Goal: Information Seeking & Learning: Learn about a topic

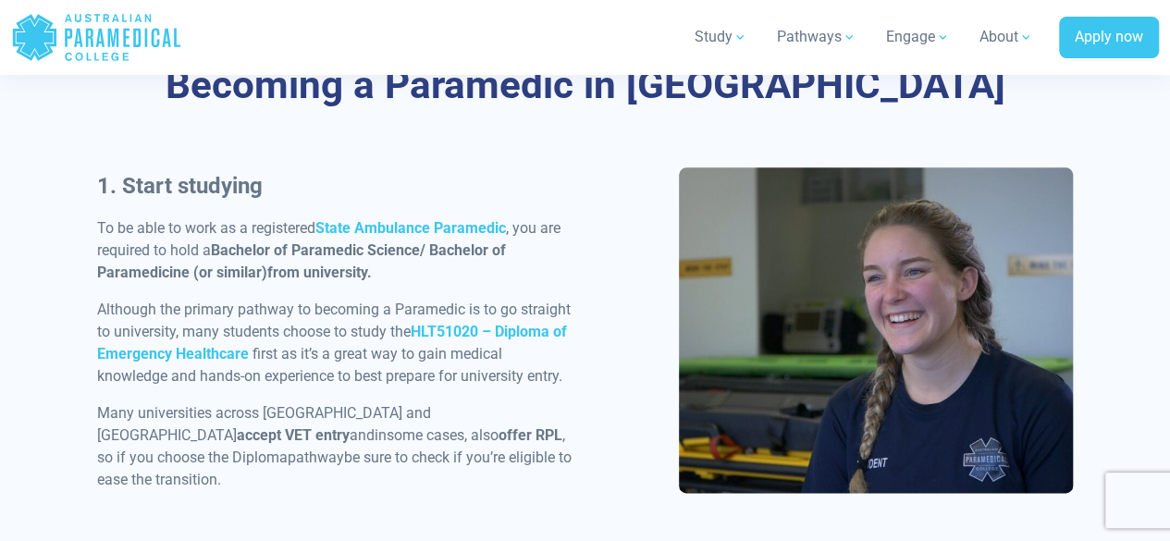
click at [499, 286] on div "1. Start studying To be able to work as a registered State Ambulance Paramedic …" at bounding box center [335, 337] width 498 height 337
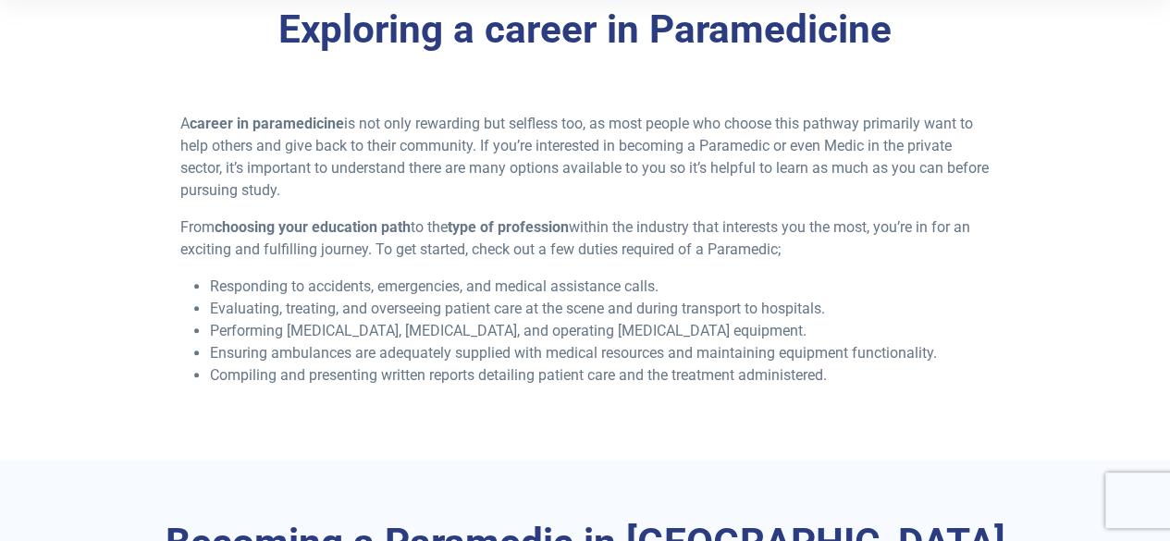
scroll to position [459, 0]
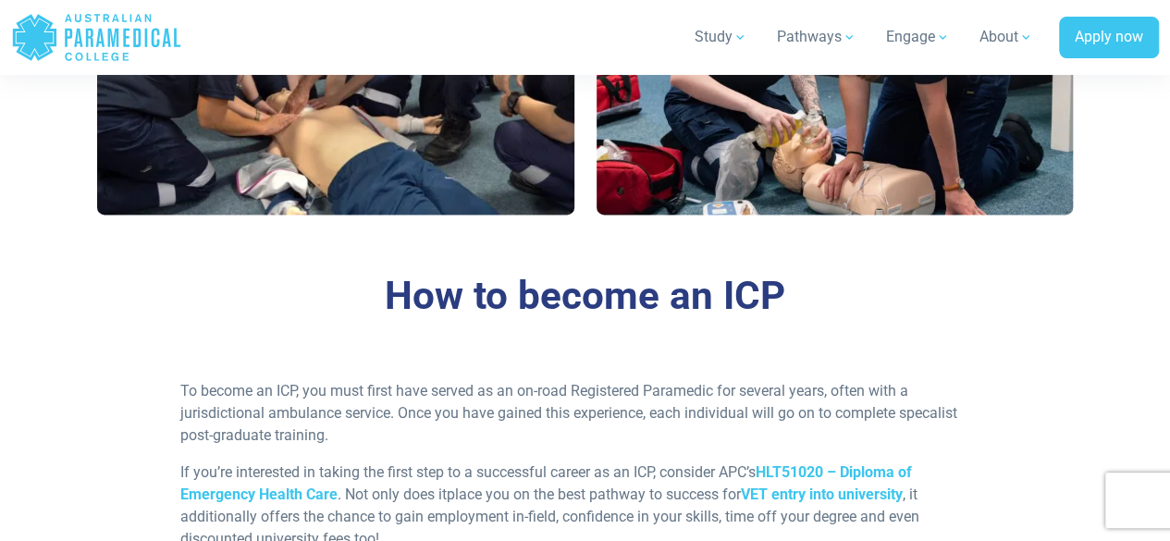
scroll to position [1460, 0]
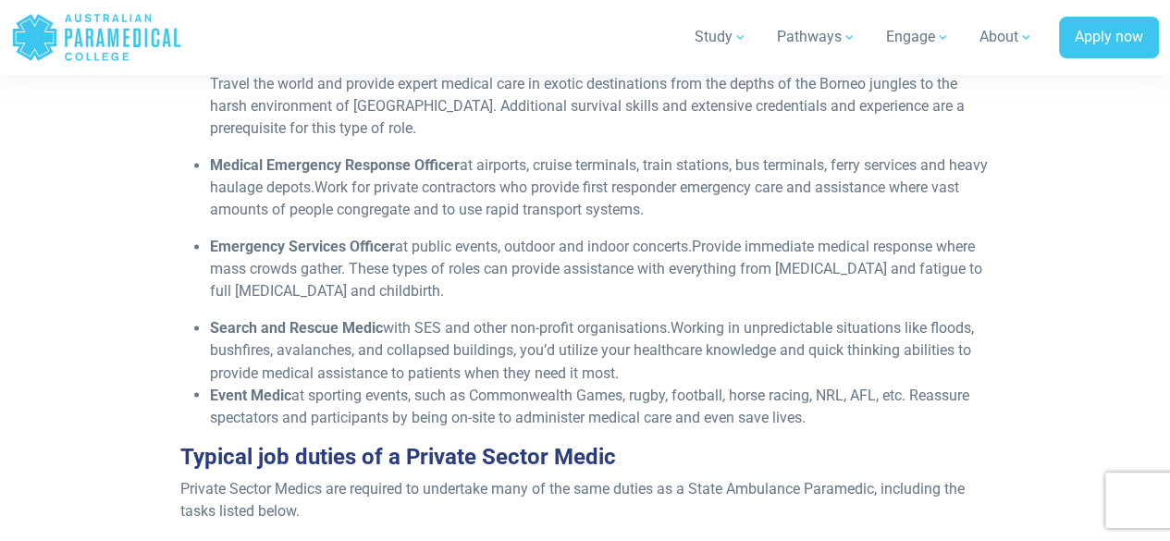
scroll to position [1344, 0]
